Goal: Task Accomplishment & Management: Use online tool/utility

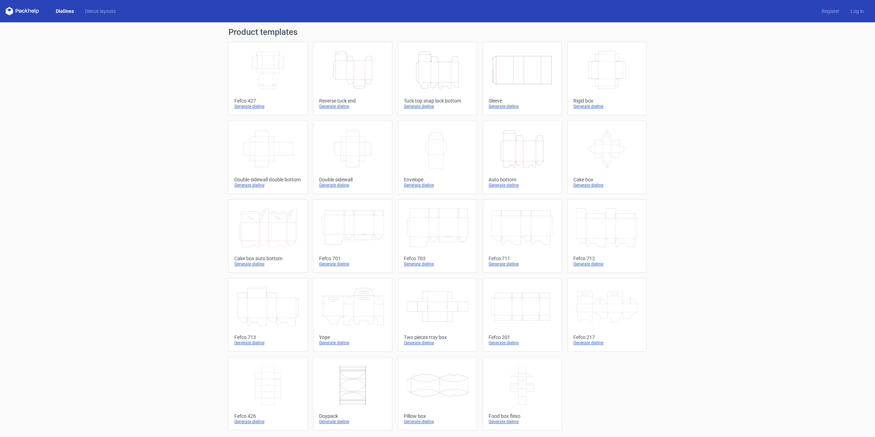
click at [197, 141] on div "Product templates Width Depth Height Fefco 427 Generate dieline Height Depth Wi…" at bounding box center [437, 229] width 875 height 415
click at [259, 81] on icon "Width Depth Height" at bounding box center [268, 70] width 62 height 39
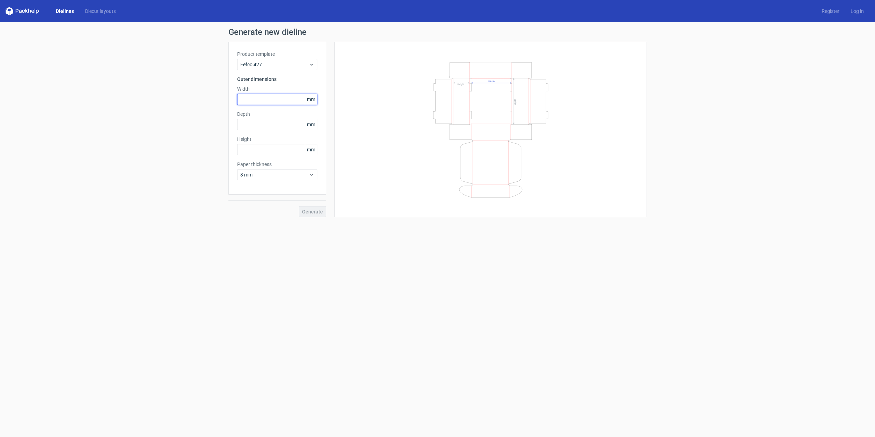
click at [268, 97] on input "text" at bounding box center [277, 99] width 80 height 11
type input "90"
type input "58"
type input "30"
click at [371, 259] on form "Generate new dieline Product template Fefco 427 Outer dimensions Width 90 mm De…" at bounding box center [437, 229] width 875 height 415
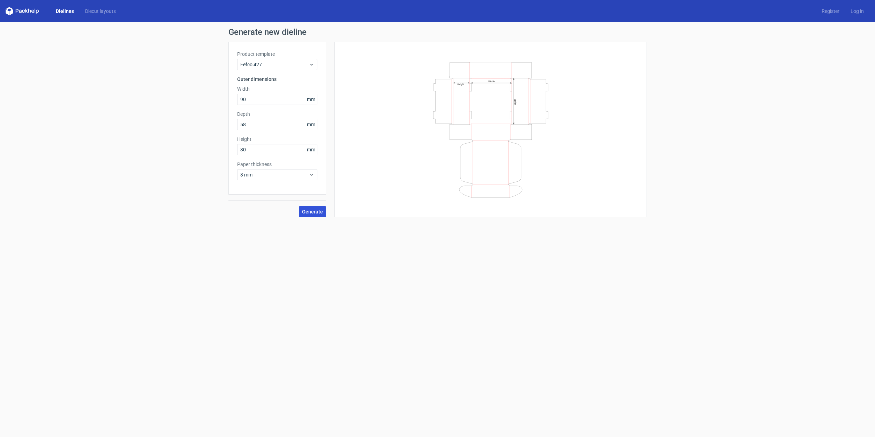
click at [324, 211] on button "Generate" at bounding box center [312, 211] width 27 height 11
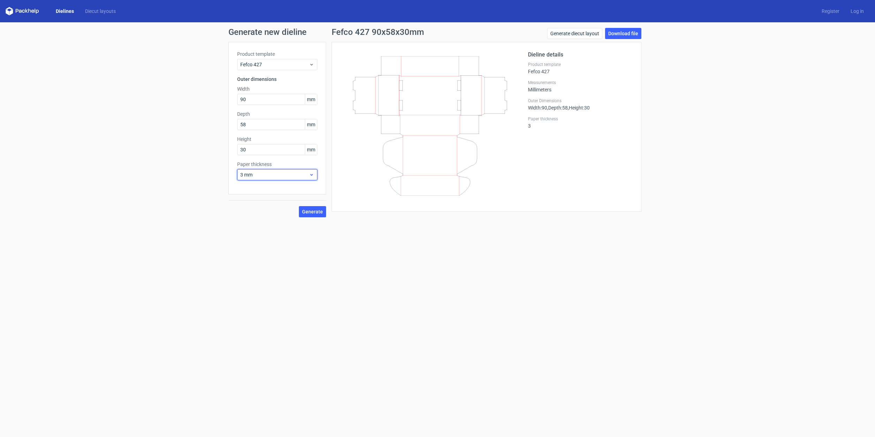
click at [303, 170] on div "3 mm" at bounding box center [277, 174] width 80 height 11
click at [285, 197] on div "0.5 mm" at bounding box center [277, 201] width 75 height 11
click at [312, 212] on span "Generate" at bounding box center [312, 211] width 21 height 5
click at [316, 213] on span "Generate" at bounding box center [312, 211] width 21 height 5
click at [297, 176] on span "0.5 mm" at bounding box center [274, 174] width 69 height 7
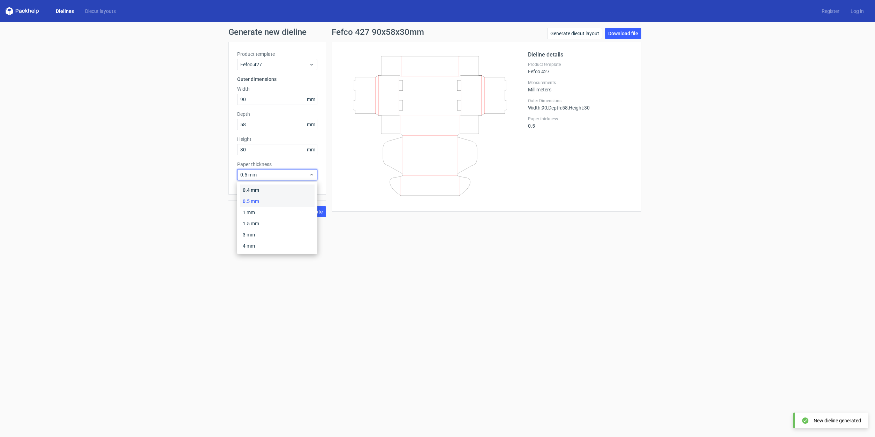
click at [289, 192] on div "0.4 mm" at bounding box center [277, 189] width 75 height 11
click at [305, 211] on span "Generate" at bounding box center [312, 211] width 21 height 5
click at [309, 211] on span "Generate" at bounding box center [312, 211] width 21 height 5
click at [637, 36] on link "Download file" at bounding box center [623, 33] width 36 height 11
drag, startPoint x: 140, startPoint y: 89, endPoint x: 111, endPoint y: 88, distance: 28.9
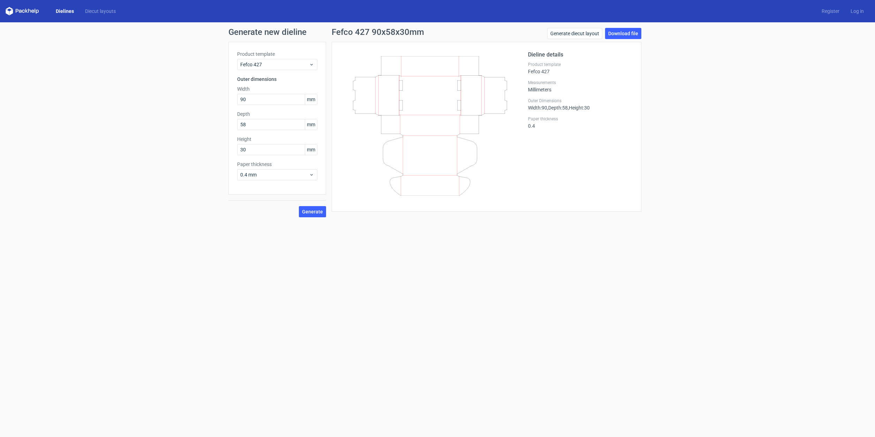
click at [111, 88] on div "Generate new dieline Product template Fefco 427 Outer dimensions Width 90 mm De…" at bounding box center [437, 122] width 875 height 200
click at [721, 84] on div "Generate new dieline Product template Fefco 427 Outer dimensions Width 90 mm De…" at bounding box center [437, 122] width 875 height 200
